Goal: Transaction & Acquisition: Purchase product/service

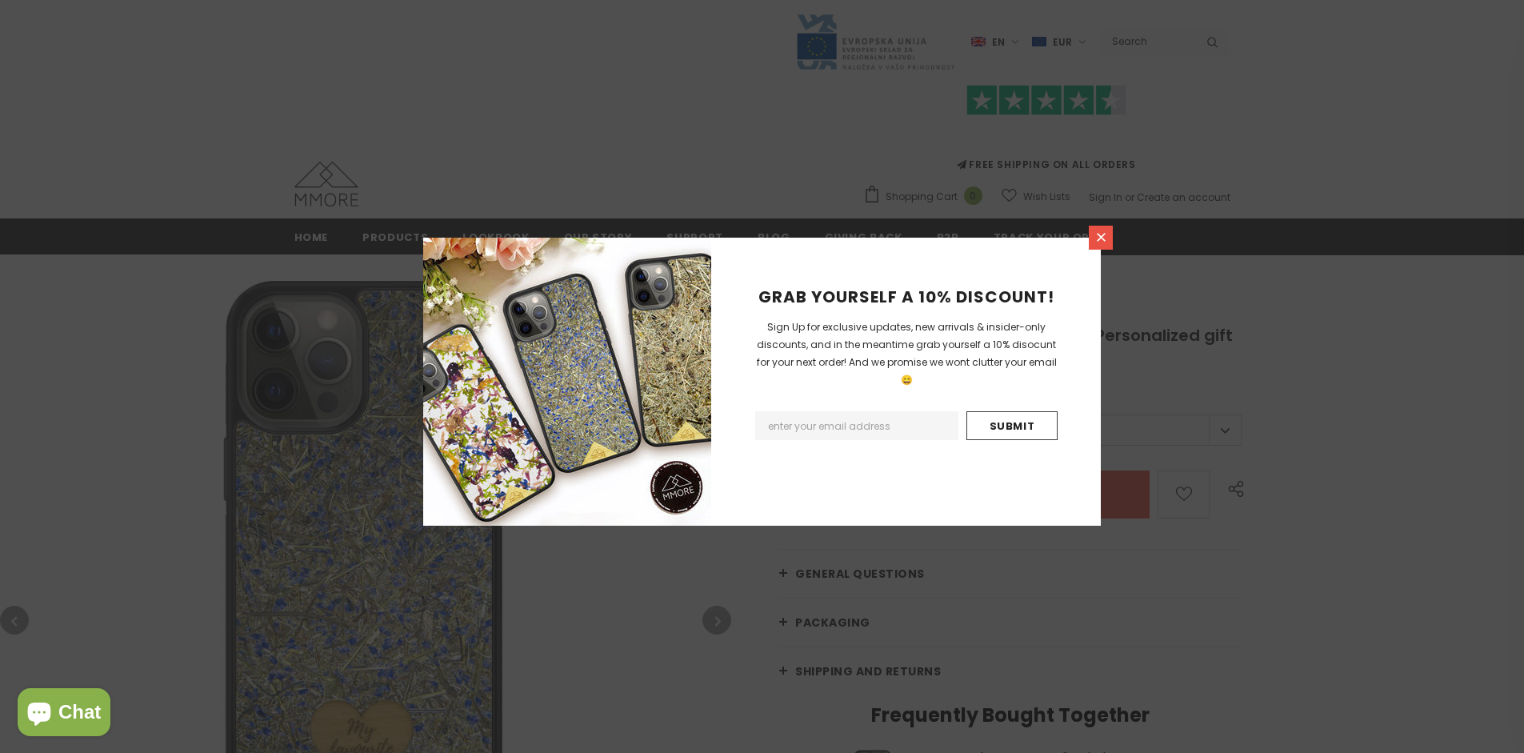
click at [1101, 237] on icon at bounding box center [1101, 237] width 9 height 9
